Goal: Task Accomplishment & Management: Complete application form

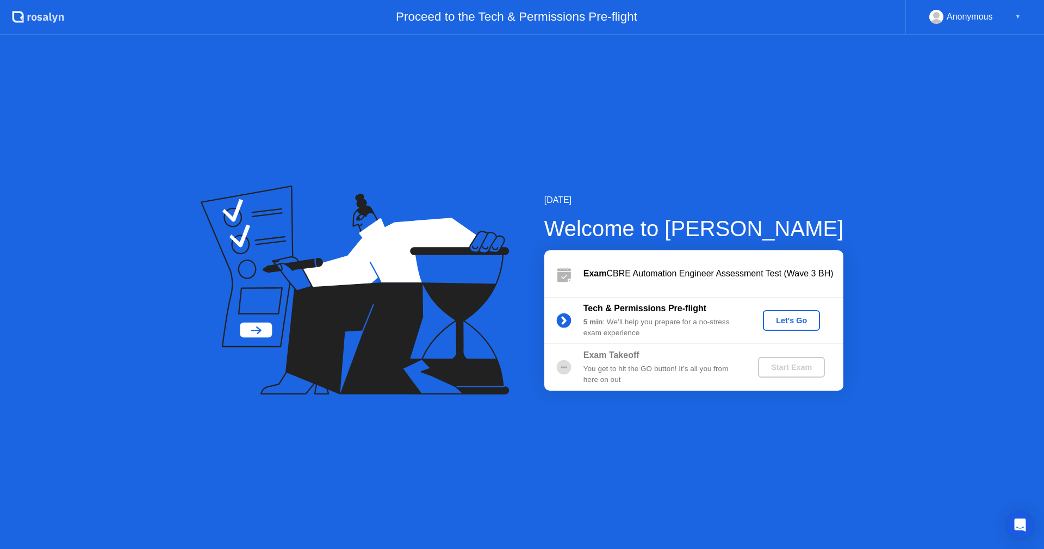
click at [791, 318] on div "Let's Go" at bounding box center [791, 320] width 48 height 9
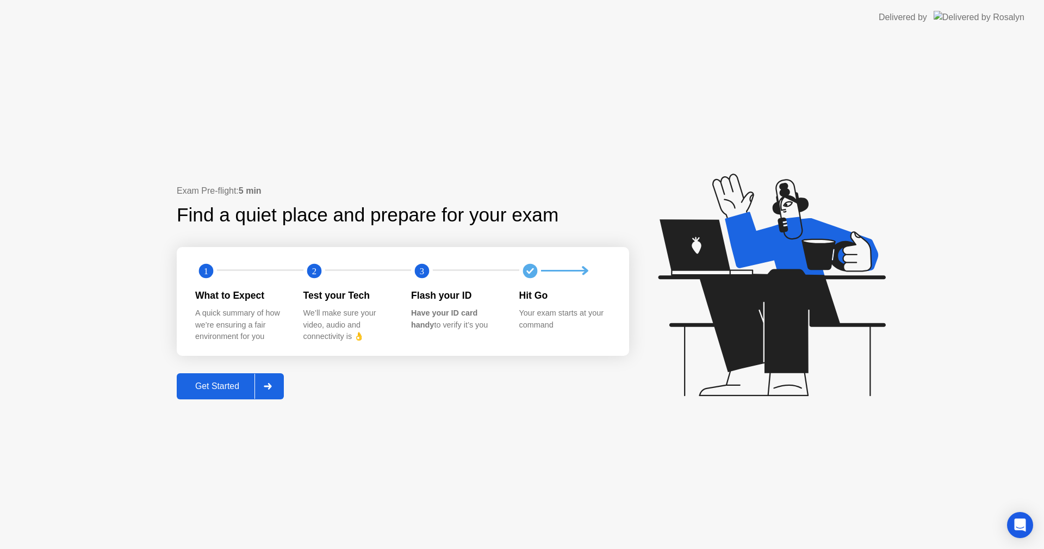
click at [233, 382] on div "Get Started" at bounding box center [217, 386] width 74 height 10
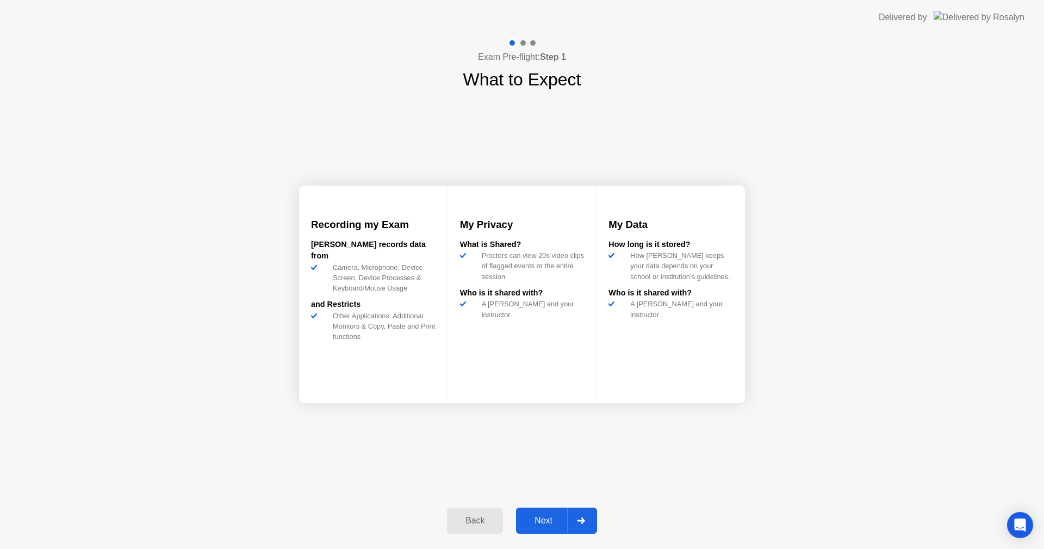
click at [534, 528] on button "Next" at bounding box center [556, 520] width 81 height 26
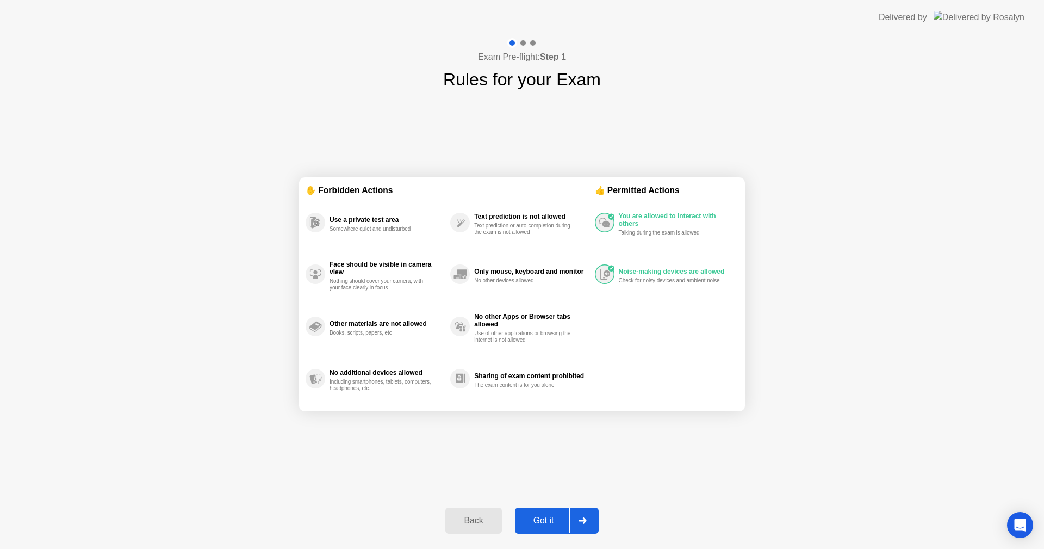
click at [605, 439] on div "✋ Forbidden Actions Use a private test area Somewhere quiet and undisturbed Fac…" at bounding box center [522, 293] width 446 height 403
click at [550, 515] on div "Got it" at bounding box center [543, 520] width 51 height 10
select select "**********"
select select "*******"
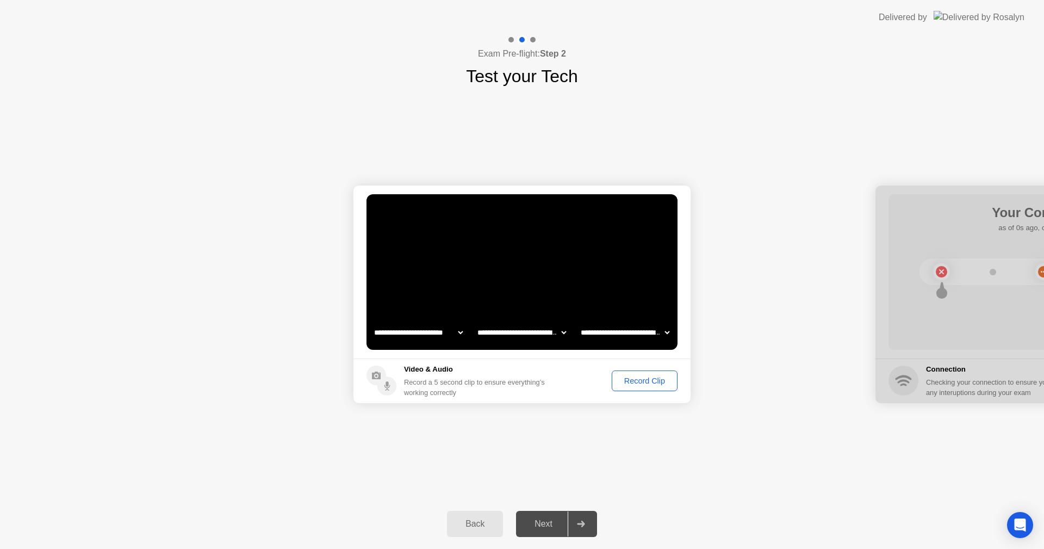
click at [665, 382] on div "Record Clip" at bounding box center [644, 380] width 58 height 9
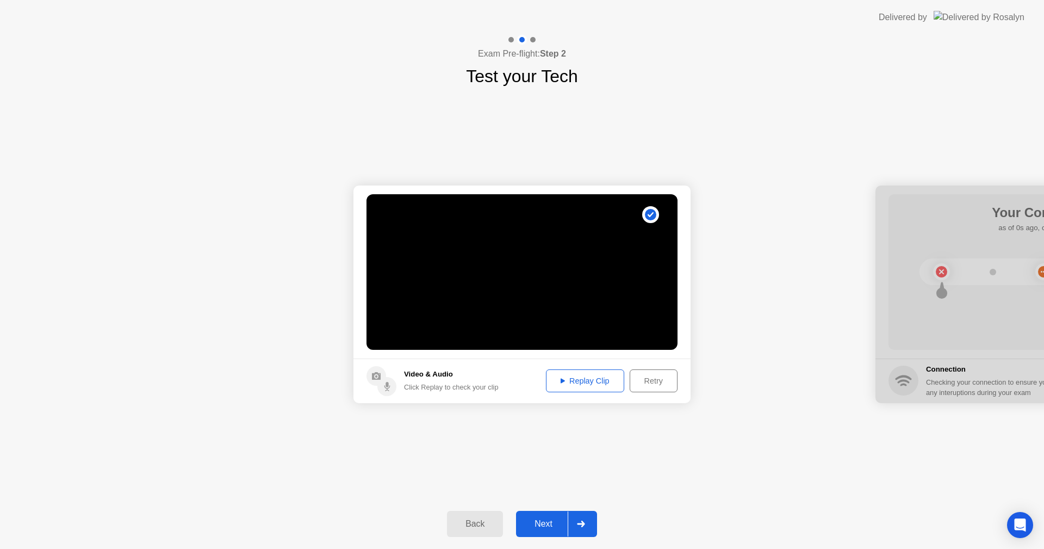
click at [570, 377] on div "Replay Clip" at bounding box center [585, 380] width 71 height 9
drag, startPoint x: 934, startPoint y: 190, endPoint x: 888, endPoint y: 200, distance: 46.7
click at [888, 200] on div at bounding box center [1043, 293] width 337 height 217
click at [528, 521] on div "Next" at bounding box center [543, 524] width 48 height 10
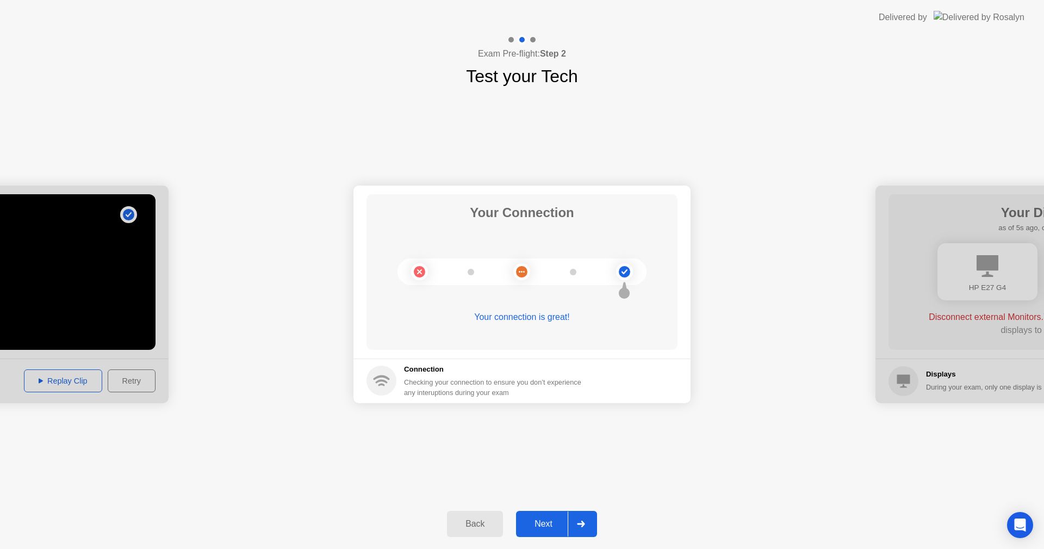
click at [549, 530] on button "Next" at bounding box center [556, 524] width 81 height 26
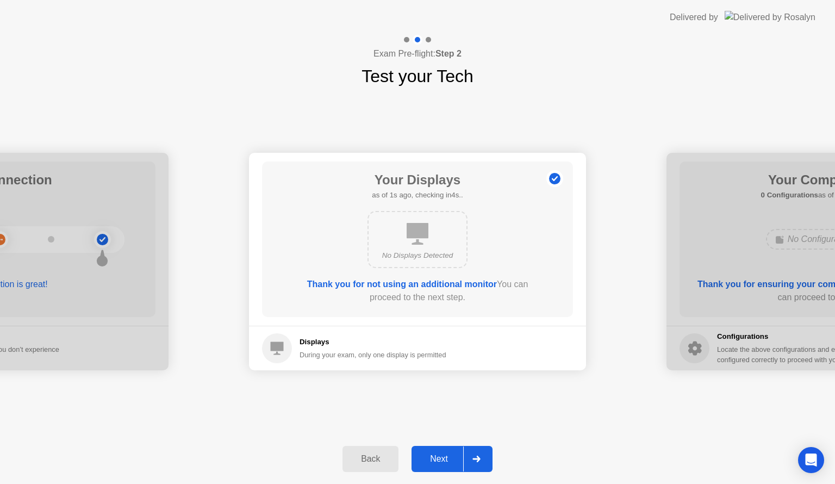
click at [442, 457] on div "Next" at bounding box center [439, 459] width 48 height 10
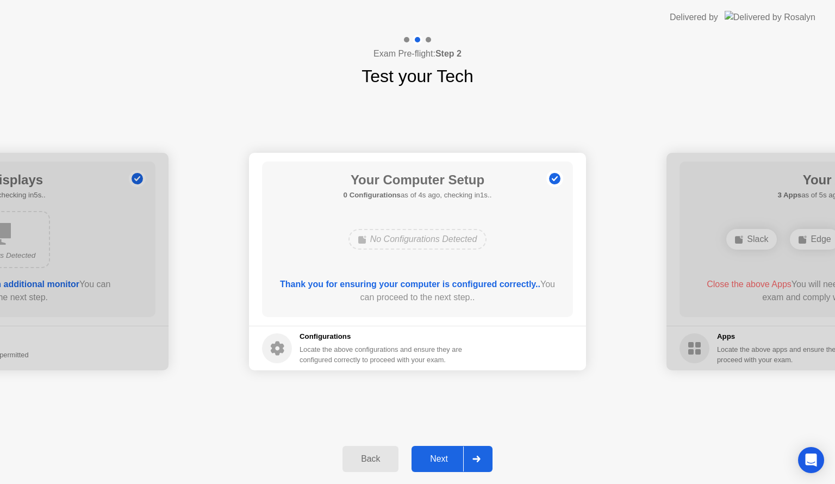
click at [439, 457] on div "Next" at bounding box center [439, 459] width 48 height 10
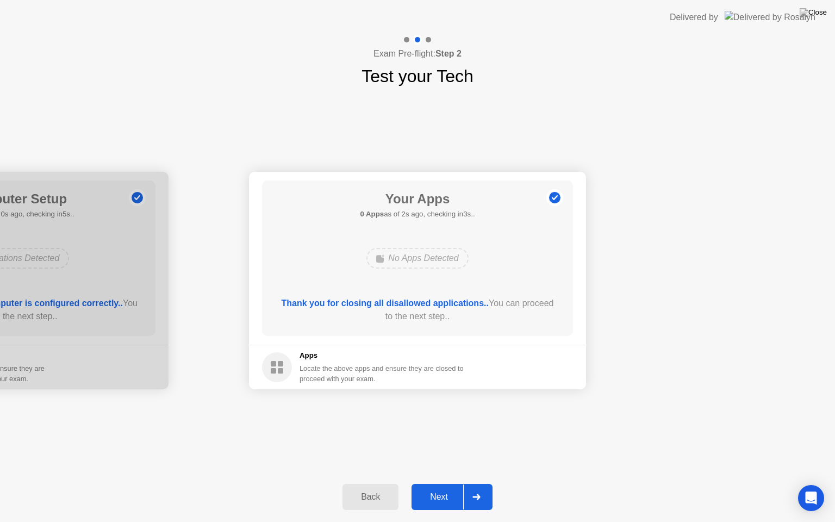
click at [441, 494] on div "Next" at bounding box center [439, 497] width 48 height 10
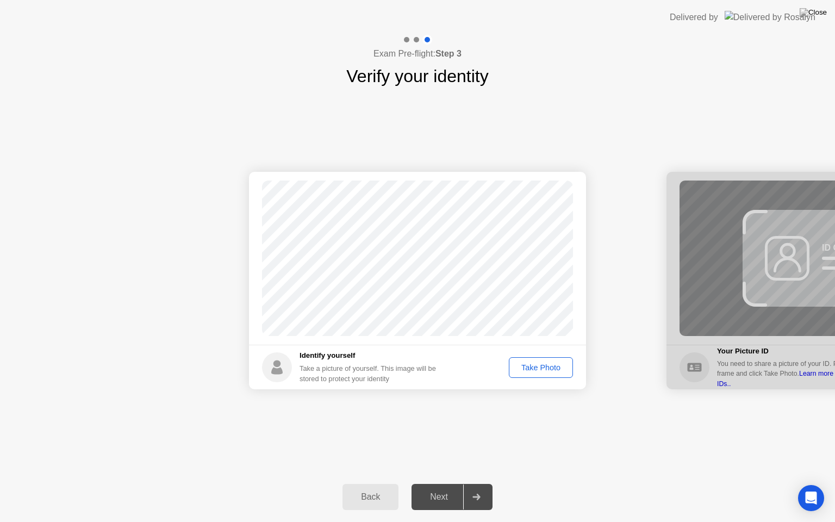
click at [546, 365] on div "Take Photo" at bounding box center [541, 367] width 57 height 9
click at [450, 496] on div "Next" at bounding box center [439, 497] width 48 height 10
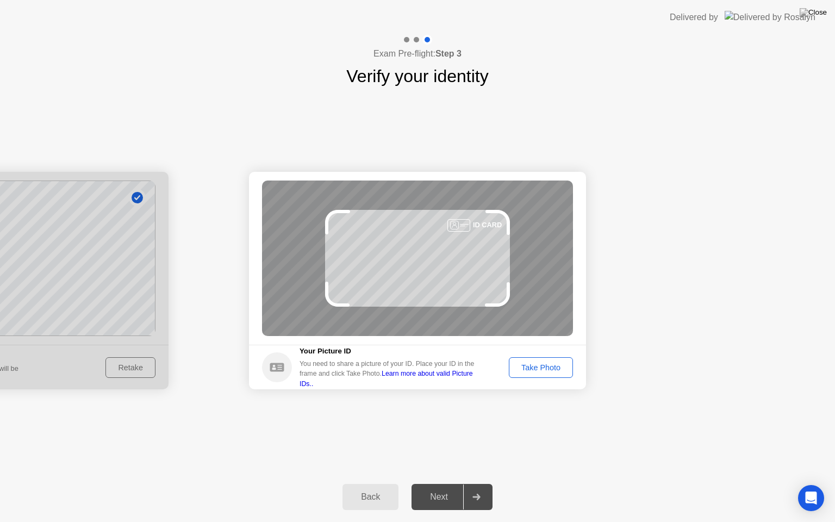
click at [519, 368] on div "Take Photo" at bounding box center [541, 367] width 57 height 9
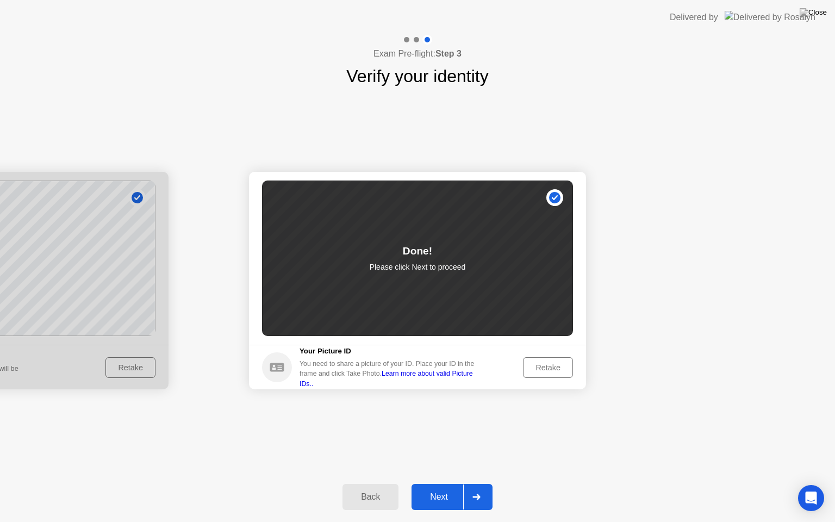
click at [435, 493] on div "Next" at bounding box center [439, 497] width 48 height 10
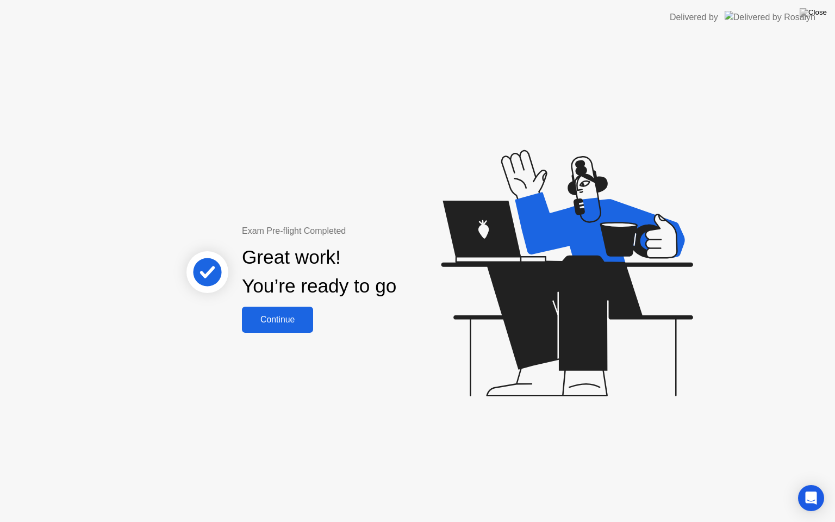
click at [300, 326] on button "Continue" at bounding box center [277, 320] width 71 height 26
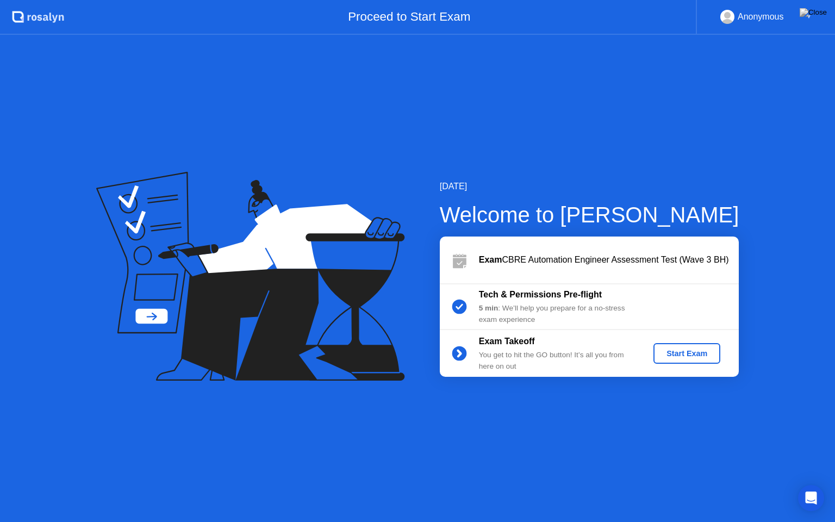
click at [676, 352] on div "Start Exam" at bounding box center [687, 353] width 58 height 9
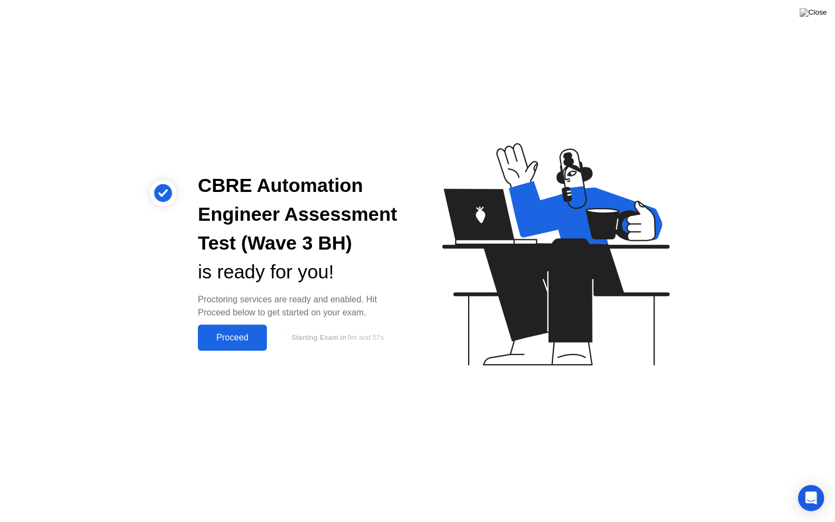
click at [248, 337] on div "Proceed" at bounding box center [232, 338] width 63 height 10
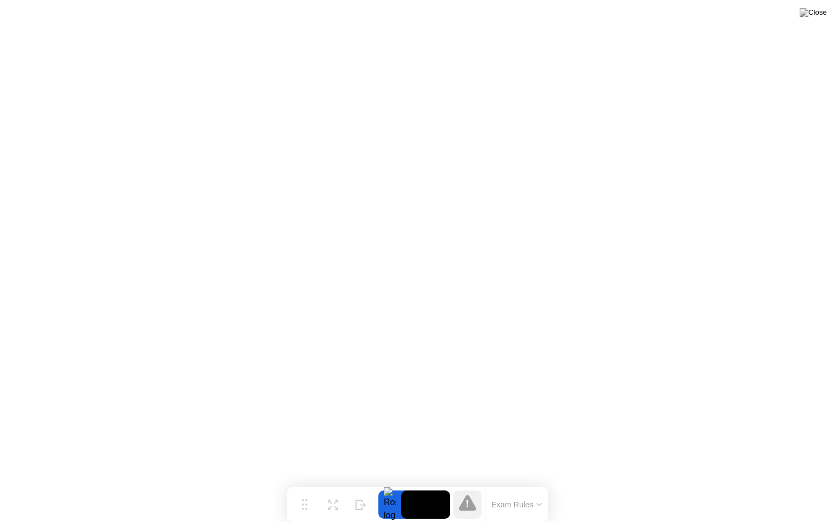
click at [539, 506] on icon at bounding box center [539, 504] width 4 height 2
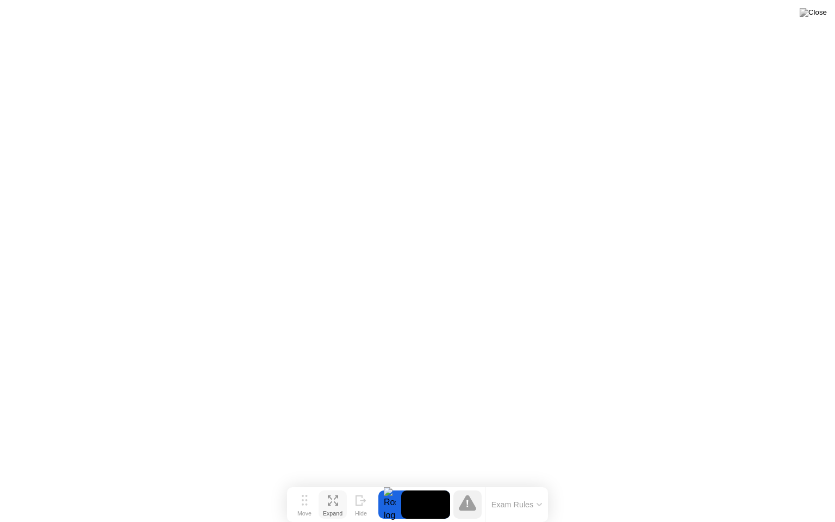
click at [325, 505] on button "Expand" at bounding box center [333, 504] width 28 height 28
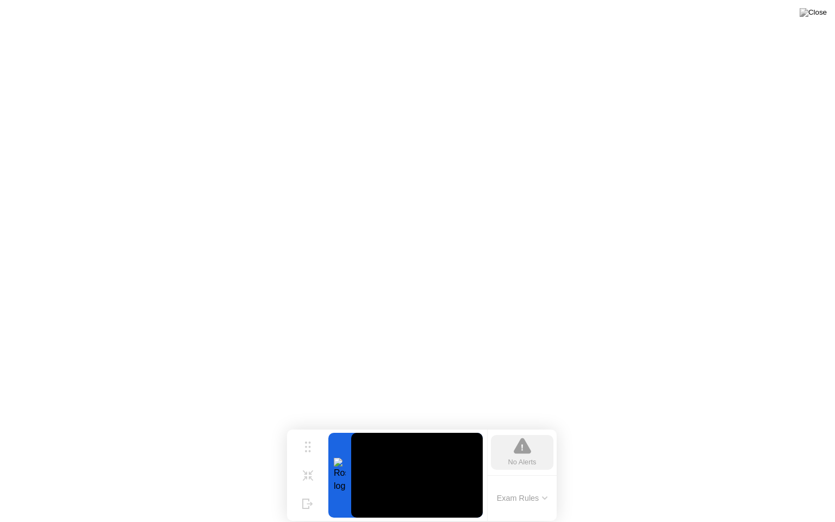
click at [546, 499] on icon at bounding box center [544, 497] width 5 height 3
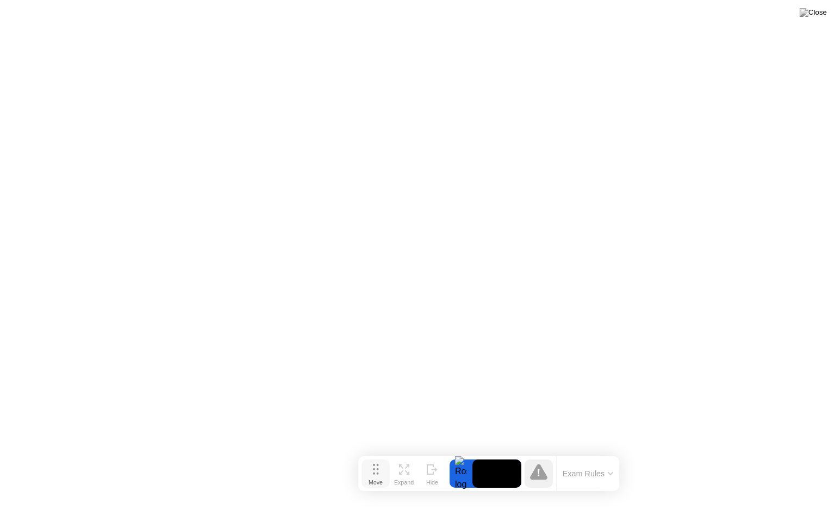
drag, startPoint x: 303, startPoint y: 503, endPoint x: 375, endPoint y: 476, distance: 76.7
click at [375, 475] on icon at bounding box center [376, 469] width 6 height 11
click at [501, 475] on video at bounding box center [497, 477] width 49 height 28
click at [469, 480] on div at bounding box center [461, 477] width 23 height 28
click at [461, 477] on div at bounding box center [461, 477] width 23 height 28
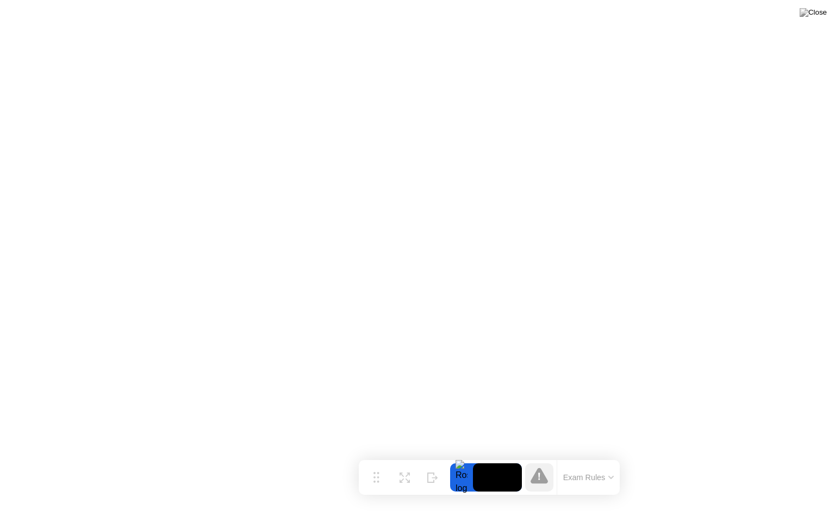
click at [535, 474] on icon at bounding box center [539, 475] width 17 height 17
click at [602, 478] on button "Exam Rules" at bounding box center [589, 477] width 58 height 10
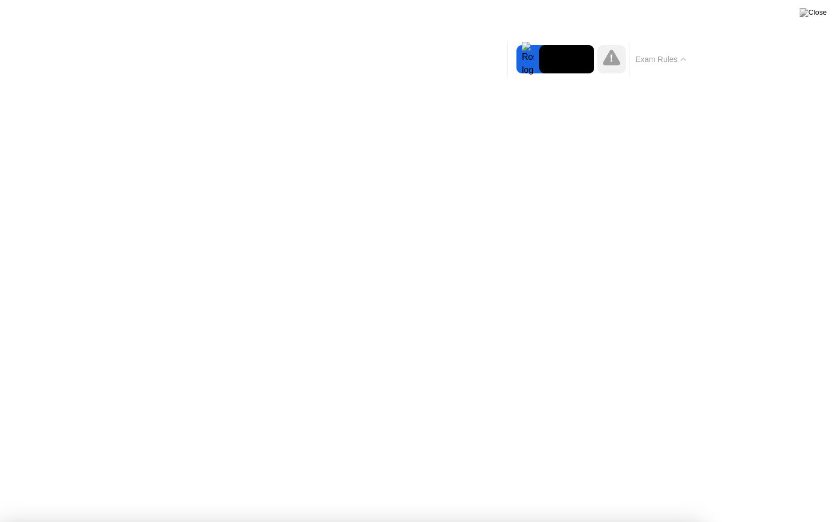
click at [685, 59] on icon at bounding box center [683, 59] width 5 height 3
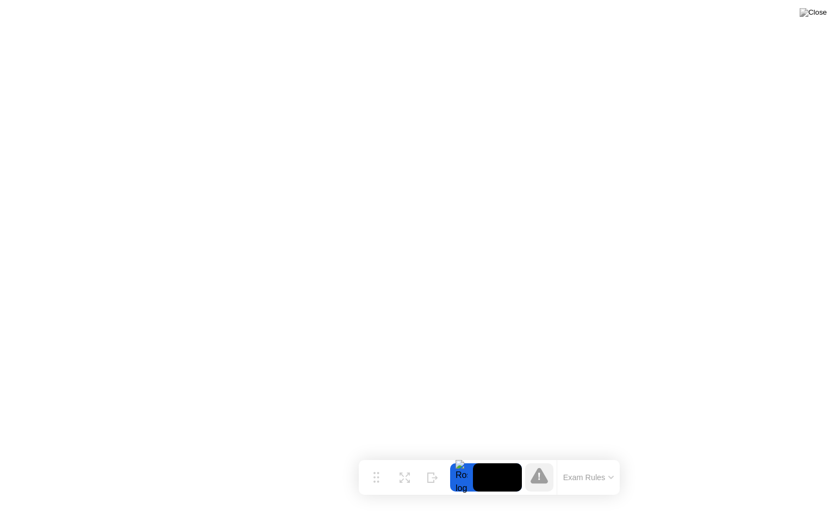
click at [583, 478] on button "Exam Rules" at bounding box center [589, 477] width 58 height 10
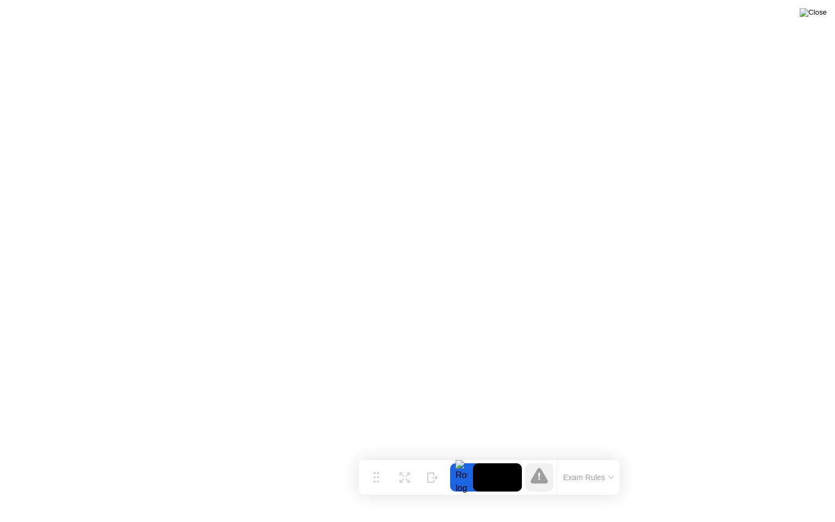
click at [819, 14] on img at bounding box center [813, 12] width 27 height 9
